Goal: Information Seeking & Learning: Find specific fact

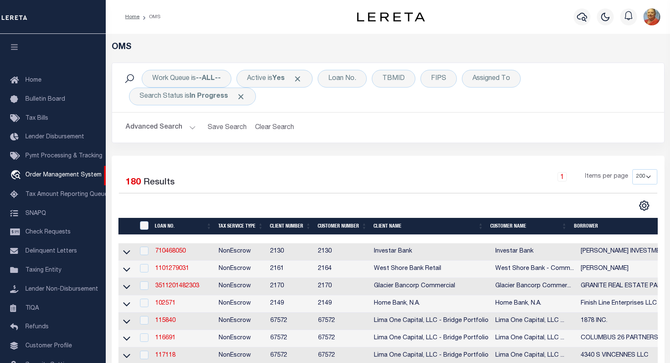
select select "200"
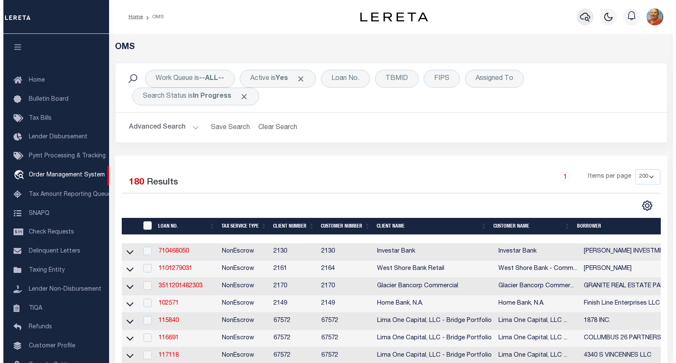
scroll to position [49, 0]
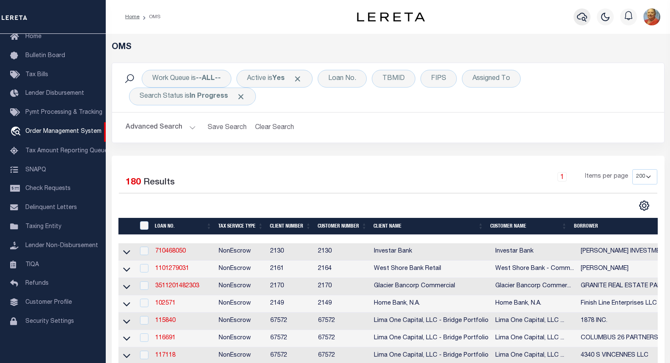
click at [586, 16] on icon "button" at bounding box center [582, 17] width 10 height 9
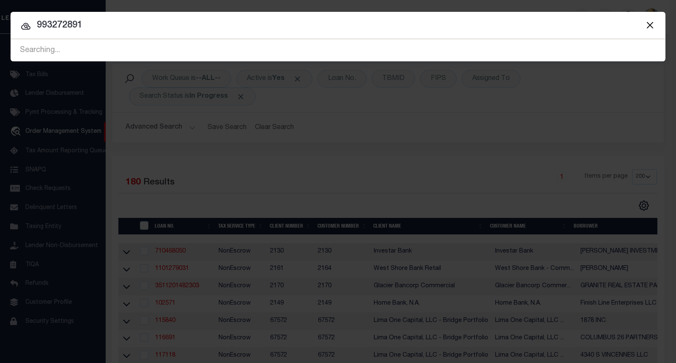
type input "993272891"
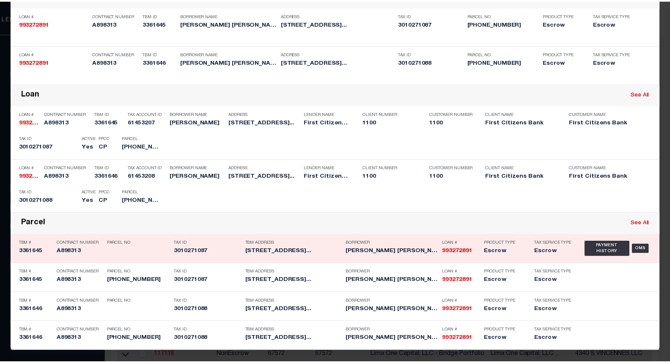
scroll to position [72, 0]
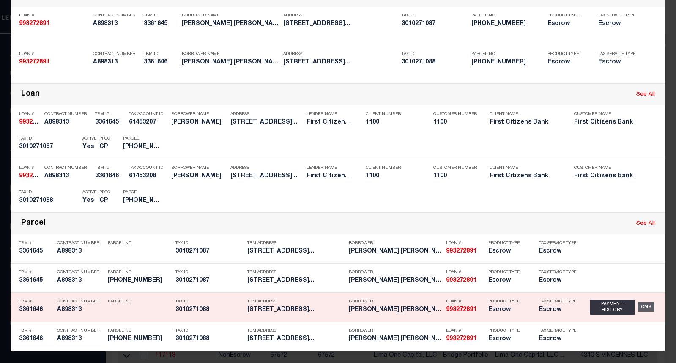
click at [641, 306] on div "OMS" at bounding box center [646, 306] width 17 height 9
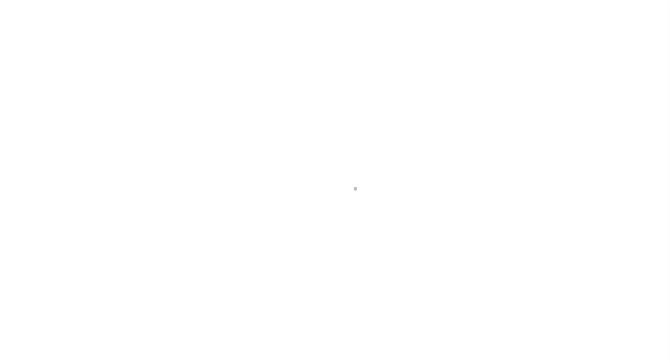
select select "92717"
select select "24377"
select select "10"
select select "Escrow"
type input "[STREET_ADDRESS]"
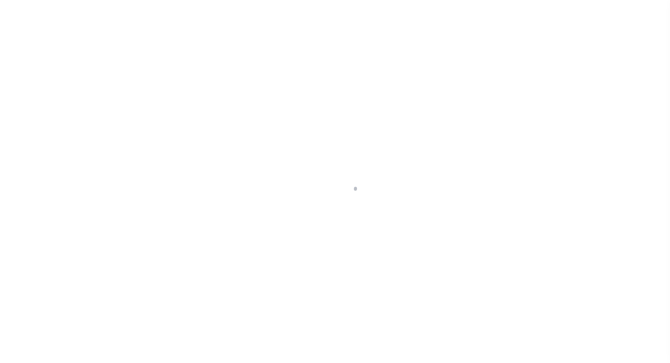
type input "BRROKLYN NY 11215"
type input "NY"
select select
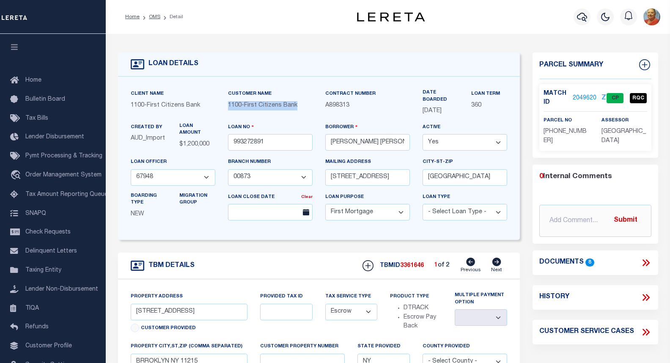
drag, startPoint x: 300, startPoint y: 106, endPoint x: 229, endPoint y: 104, distance: 71.5
click at [229, 104] on span "1100 - First Citizens Bank" at bounding box center [262, 105] width 69 height 6
copy div "1100 - First Citizens Bank"
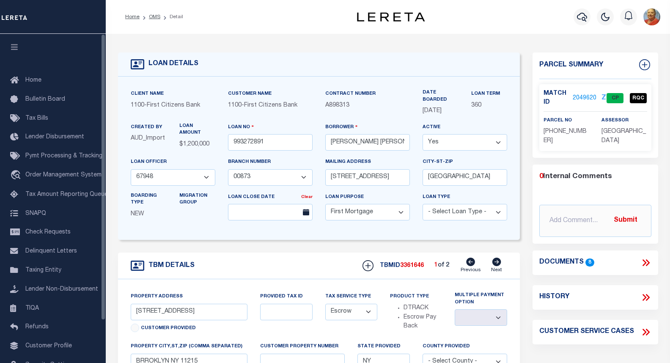
click at [402, 114] on div "Contract Number A898313" at bounding box center [367, 105] width 97 height 33
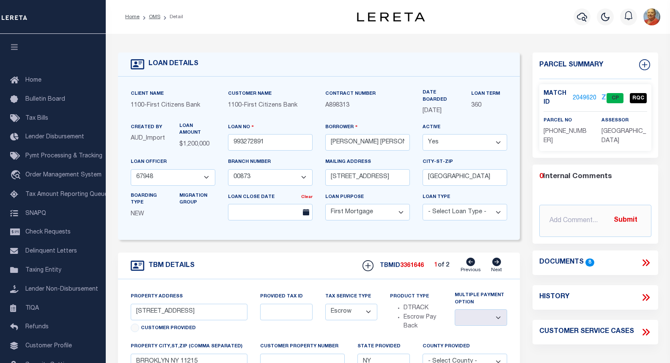
click at [360, 116] on div "Contract Number A898313" at bounding box center [367, 105] width 97 height 33
drag, startPoint x: 353, startPoint y: 107, endPoint x: 327, endPoint y: 109, distance: 26.7
click at [327, 109] on p "A898313" at bounding box center [367, 105] width 85 height 9
copy span "A898313"
click at [584, 97] on link "2049620" at bounding box center [584, 98] width 24 height 9
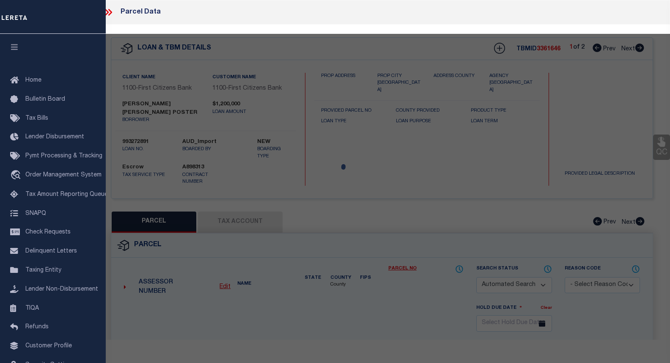
checkbox input "false"
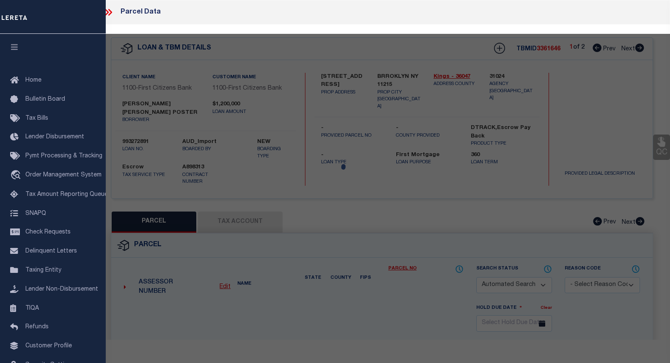
select select "CP"
type input "[PERSON_NAME] [PERSON_NAME] POSTER"
select select "AGW"
select select "LIP"
type input "[STREET_ADDRESS]"
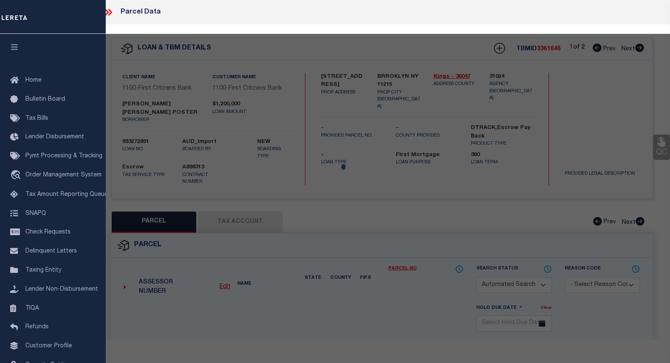
checkbox input "false"
type input "BRROKLYN NY 11215"
type textarea "Should it read “01027” instead of “10270”"
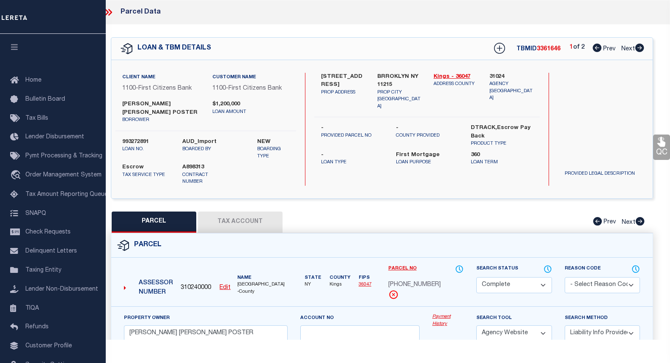
click at [233, 211] on button "Tax Account" at bounding box center [240, 221] width 85 height 21
select select "100"
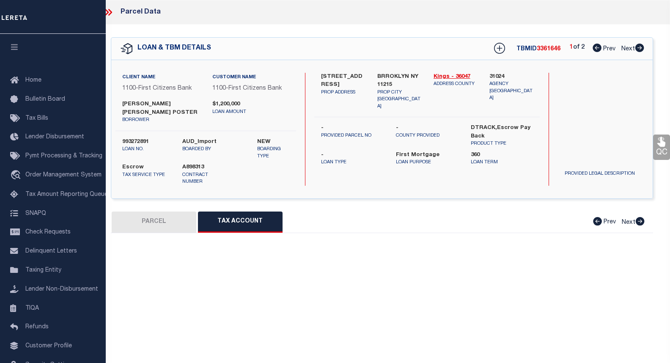
select select "100"
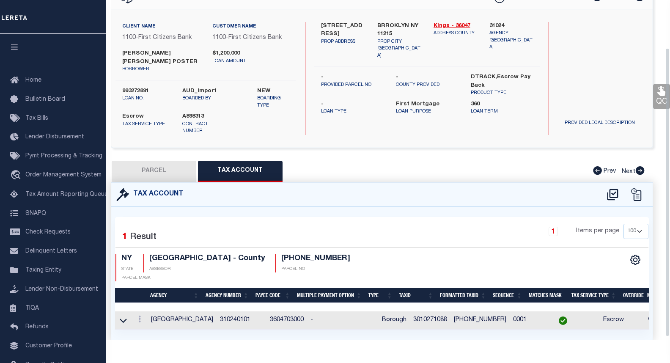
scroll to position [59, 0]
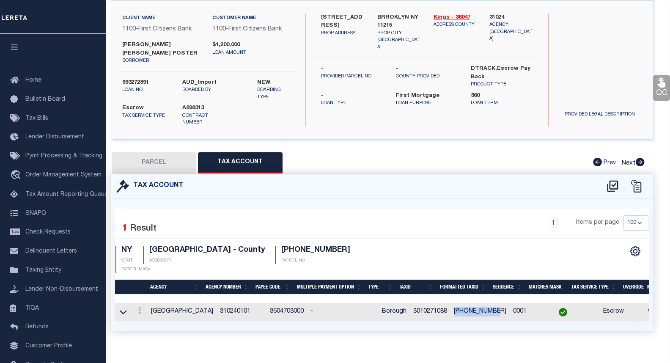
drag, startPoint x: 441, startPoint y: 295, endPoint x: 482, endPoint y: 293, distance: 41.5
click at [482, 303] on td "[PHONE_NUMBER]" at bounding box center [479, 312] width 59 height 18
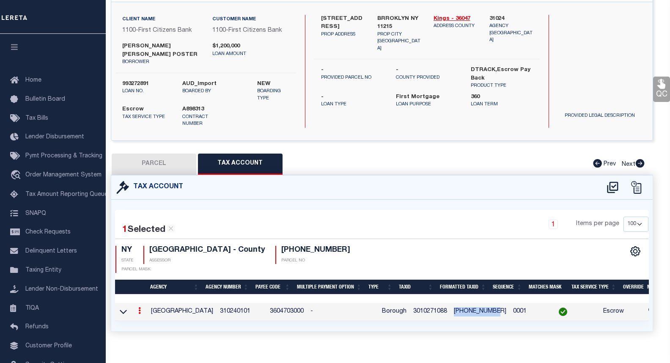
copy td "[PHONE_NUMBER]"
drag, startPoint x: 235, startPoint y: 295, endPoint x: 216, endPoint y: 294, distance: 19.5
click at [216, 303] on td "310240101" at bounding box center [241, 312] width 50 height 18
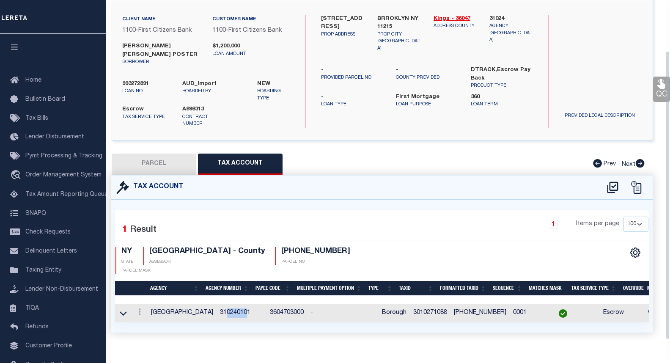
scroll to position [59, 0]
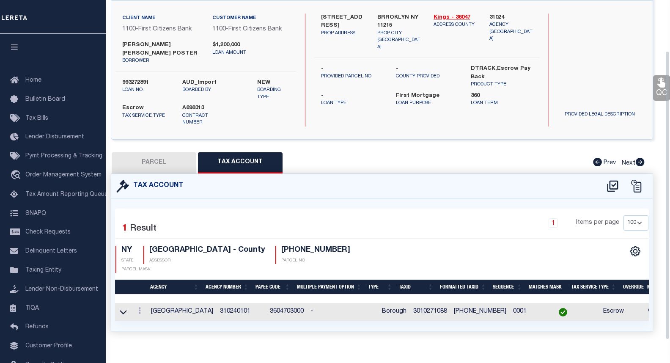
click at [219, 315] on div "1 Selected 1 Result 1 Items per page 10 25 50 100 NY STATE" at bounding box center [381, 264] width 541 height 133
drag, startPoint x: 240, startPoint y: 294, endPoint x: 203, endPoint y: 292, distance: 36.4
click at [216, 303] on td "310240101" at bounding box center [241, 312] width 50 height 18
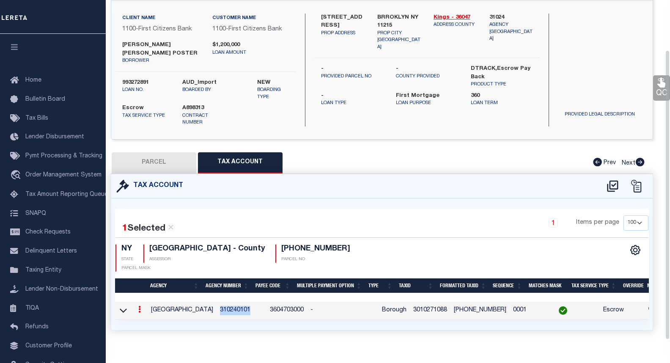
scroll to position [58, 0]
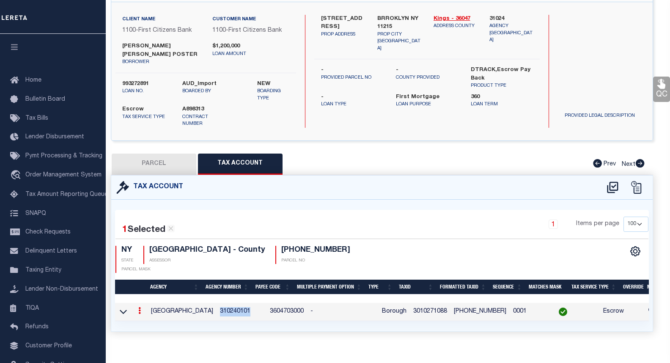
copy td "310240101"
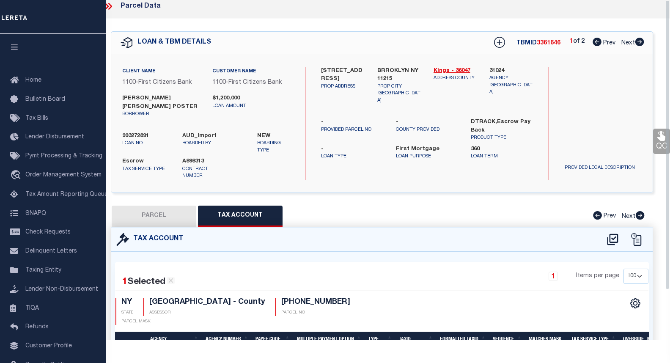
scroll to position [0, 0]
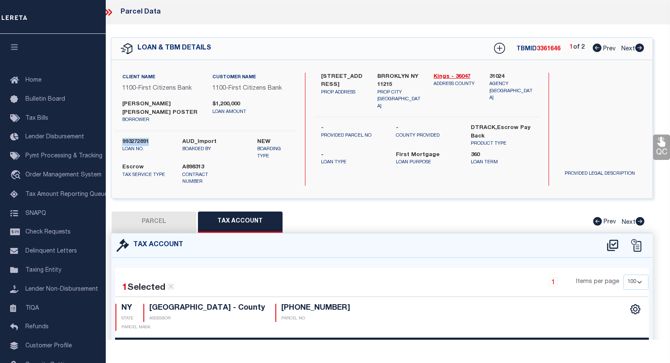
drag, startPoint x: 153, startPoint y: 134, endPoint x: 122, endPoint y: 133, distance: 31.7
click at [122, 138] on div "993272891 loan no." at bounding box center [146, 149] width 60 height 22
copy label "993272891"
drag, startPoint x: 192, startPoint y: 104, endPoint x: 123, endPoint y: 101, distance: 69.8
click at [123, 101] on label "[PERSON_NAME] [PERSON_NAME] POSTER" at bounding box center [160, 108] width 77 height 16
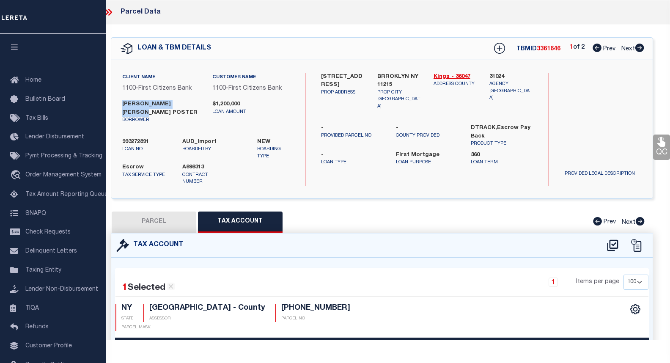
copy label "[PERSON_NAME] [PERSON_NAME] POSTER"
click at [107, 12] on icon at bounding box center [107, 12] width 4 height 7
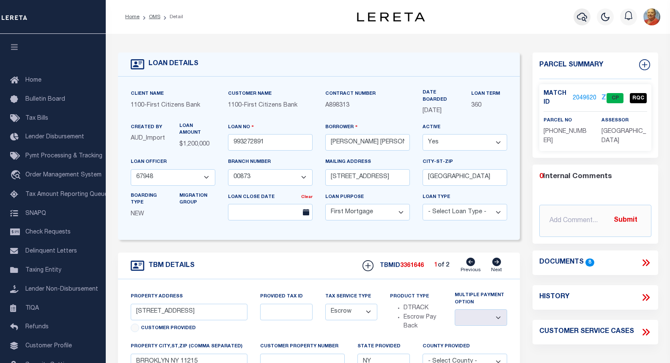
click at [584, 23] on button "button" at bounding box center [581, 16] width 17 height 17
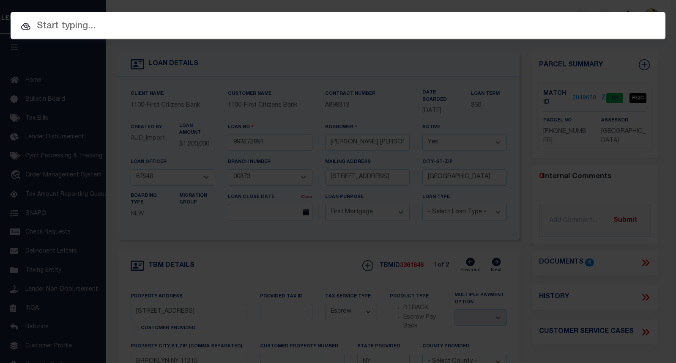
click at [81, 27] on input "text" at bounding box center [338, 26] width 655 height 15
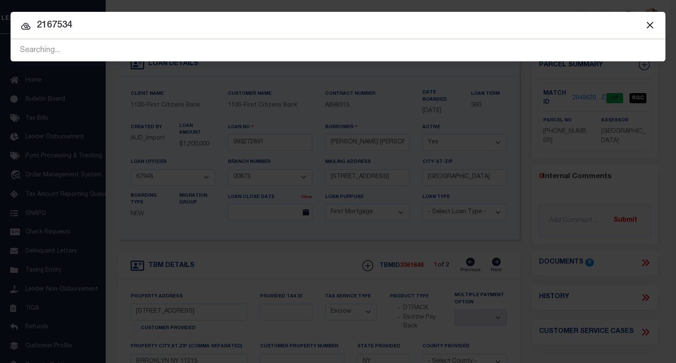
type input "2167534"
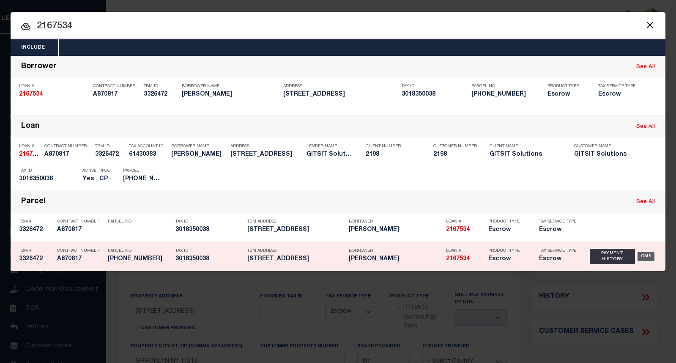
click at [643, 259] on div "OMS" at bounding box center [646, 256] width 17 height 9
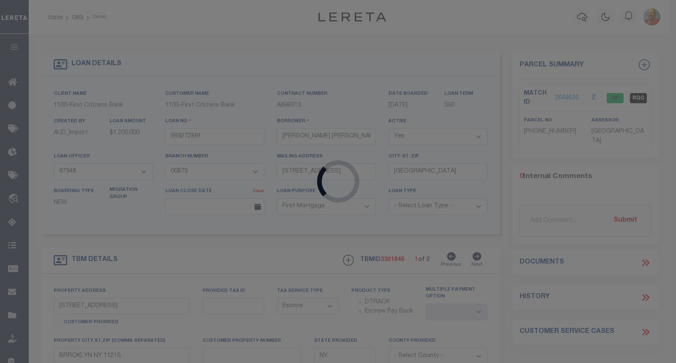
type input "2167534"
type input "[PERSON_NAME]"
select select
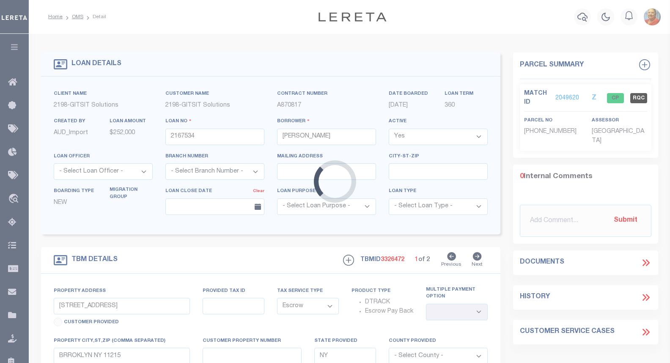
type input "[STREET_ADDRESS]"
type input "[GEOGRAPHIC_DATA]"
select select
type textarea "TPS [DATE]"
select select "14699"
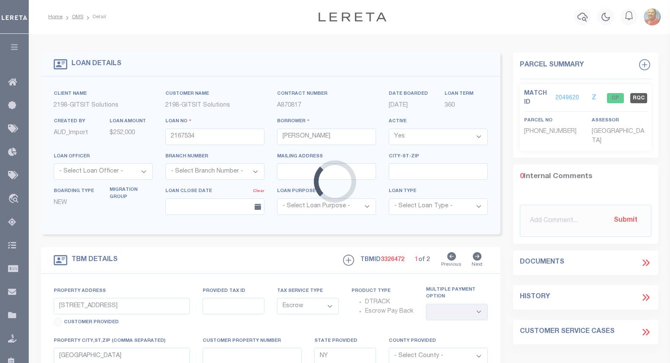
select select
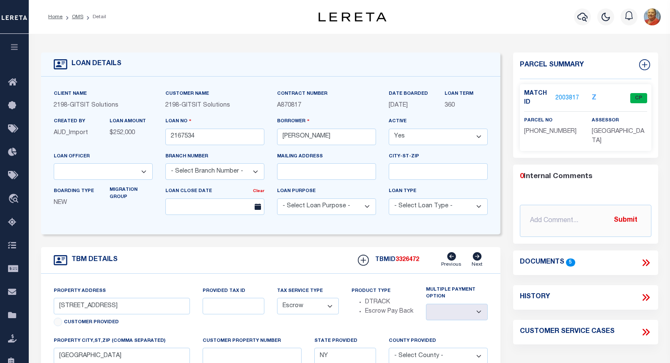
click at [563, 95] on link "2003817" at bounding box center [567, 98] width 24 height 9
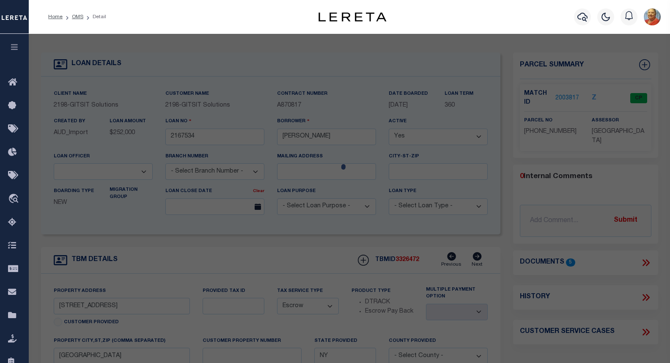
select select "AS"
select select
checkbox input "false"
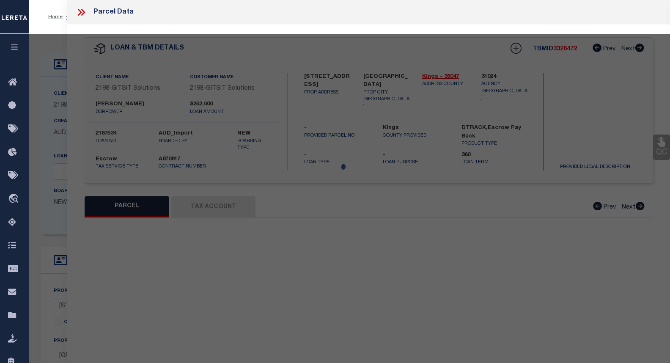
select select "CP"
type input "[PERSON_NAME]"
select select "AGW"
select select
type input "[STREET_ADDRESS]"
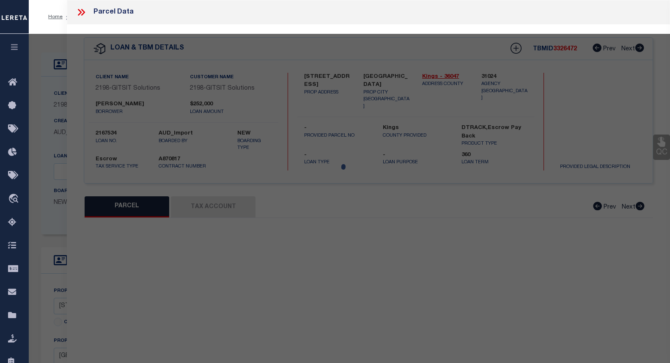
checkbox input "false"
type input "[GEOGRAPHIC_DATA]"
type textarea "Lot Area: 2000 sf Lot Frontage: 20' Lot Depth: 100"
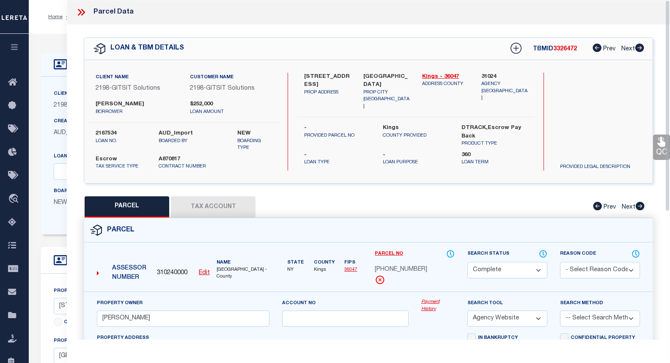
click at [198, 206] on button "Tax Account" at bounding box center [213, 206] width 85 height 21
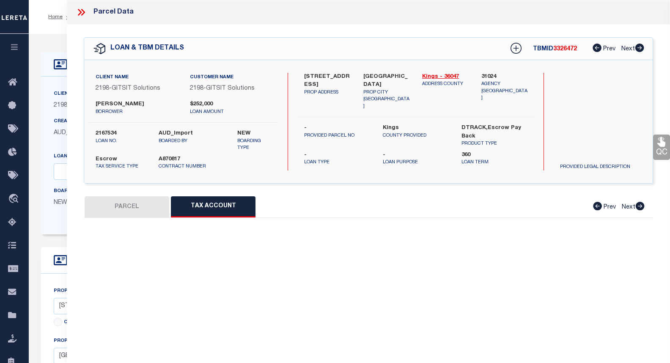
select select "100"
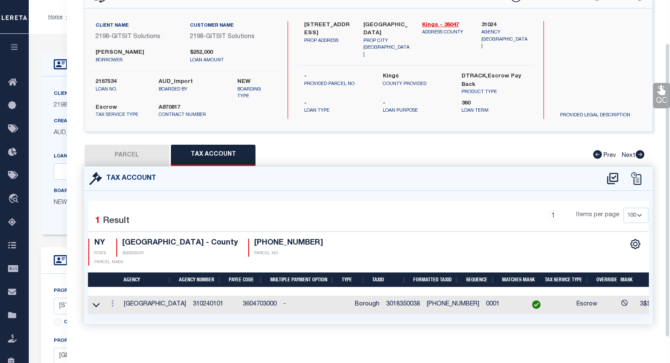
scroll to position [52, 0]
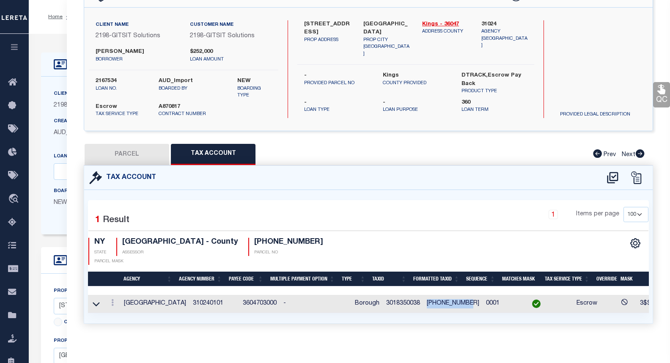
drag, startPoint x: 413, startPoint y: 293, endPoint x: 446, endPoint y: 293, distance: 32.6
click at [454, 295] on td "[PHONE_NUMBER]" at bounding box center [452, 304] width 59 height 18
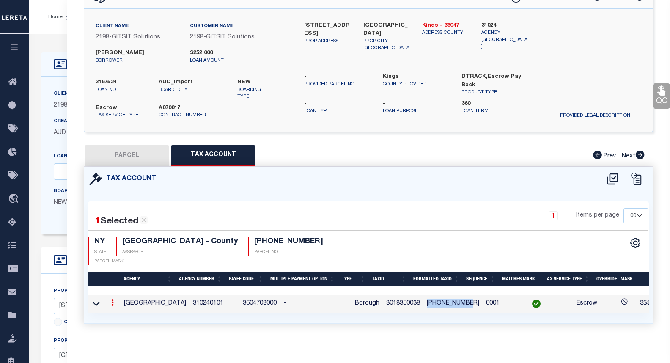
copy td "[PHONE_NUMBER]"
drag, startPoint x: 181, startPoint y: 108, endPoint x: 161, endPoint y: 107, distance: 20.7
click at [159, 109] on label "A870817" at bounding box center [184, 108] width 50 height 8
copy label "A870817"
drag, startPoint x: 254, startPoint y: 38, endPoint x: 190, endPoint y: 37, distance: 64.7
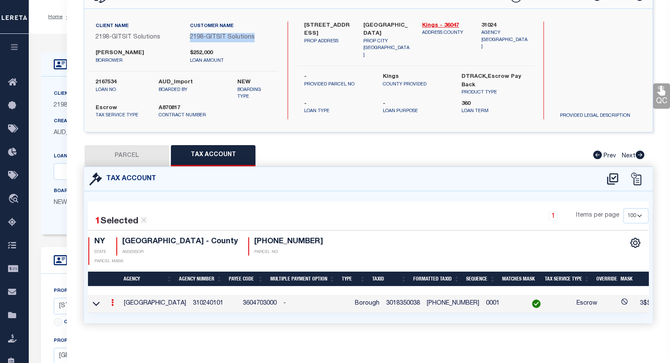
click at [190, 37] on p "2198 - GITSIT Solutions" at bounding box center [231, 37] width 82 height 9
copy p "2198 - GITSIT Solutions"
drag, startPoint x: 117, startPoint y: 84, endPoint x: 93, endPoint y: 81, distance: 23.8
click at [93, 81] on div "2167534 loan no." at bounding box center [120, 89] width 63 height 22
drag, startPoint x: 155, startPoint y: 52, endPoint x: 96, endPoint y: 49, distance: 59.2
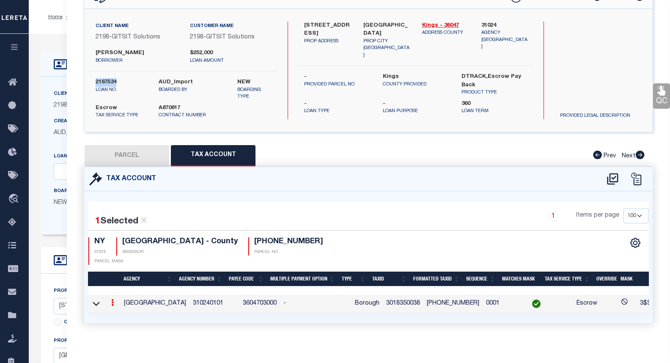
click at [96, 49] on label "[PERSON_NAME]" at bounding box center [137, 53] width 82 height 8
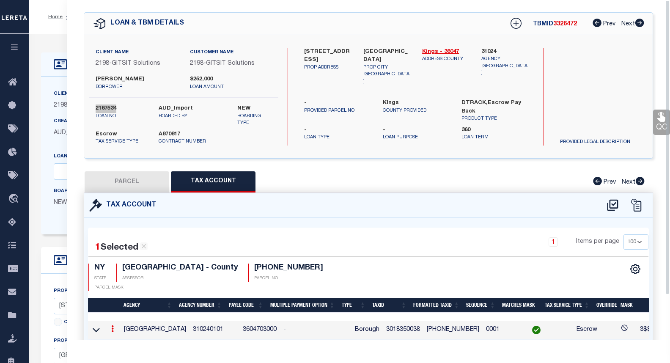
scroll to position [0, 0]
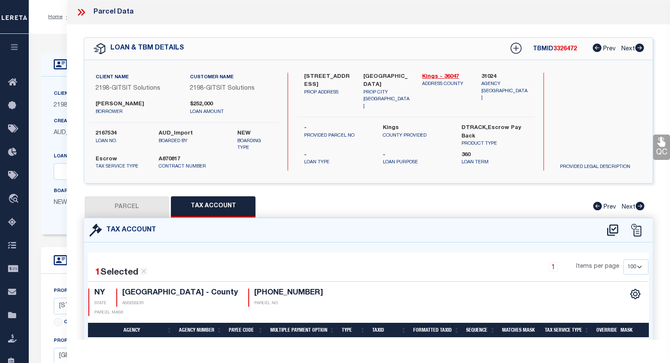
click at [84, 12] on icon at bounding box center [83, 12] width 4 height 7
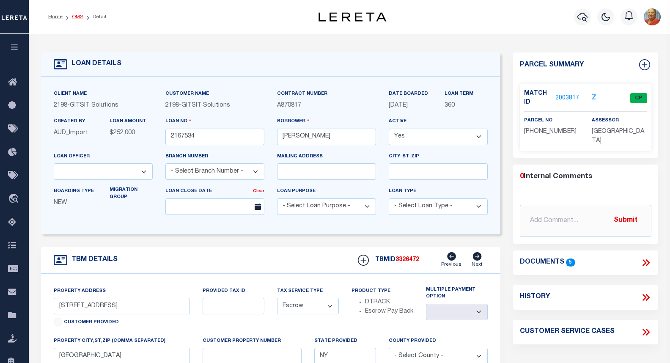
click at [80, 17] on link "OMS" at bounding box center [77, 16] width 11 height 5
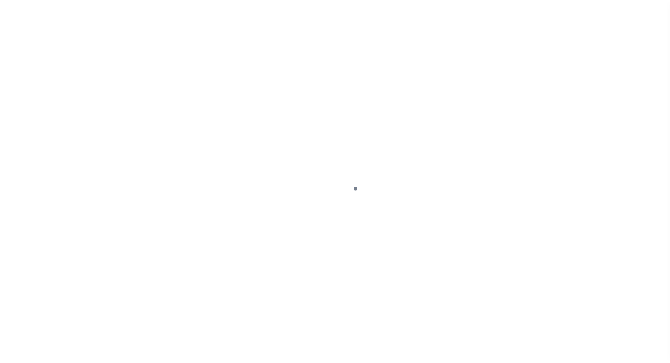
scroll to position [49, 0]
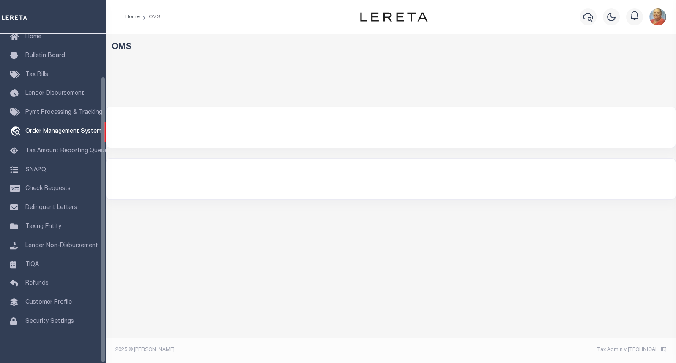
select select "200"
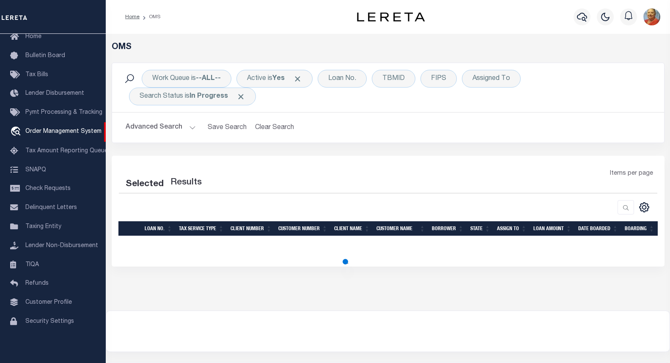
select select "200"
